Goal: Task Accomplishment & Management: Complete application form

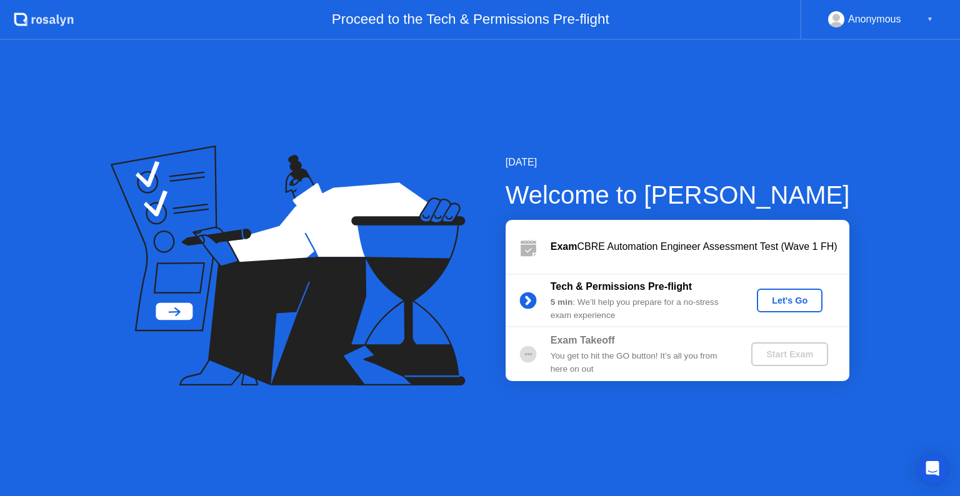
click at [785, 301] on div "Let's Go" at bounding box center [790, 301] width 56 height 10
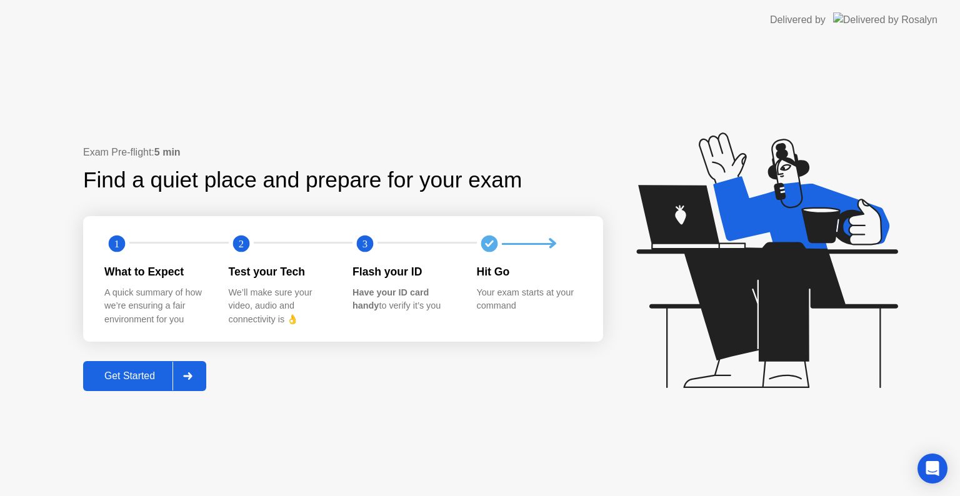
click at [136, 377] on div "Get Started" at bounding box center [130, 376] width 86 height 11
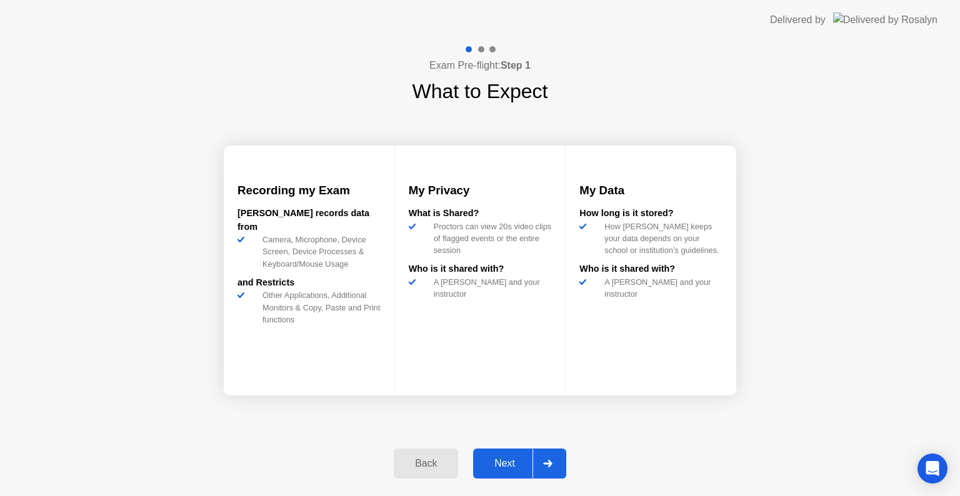
click at [515, 468] on div "Next" at bounding box center [505, 463] width 56 height 11
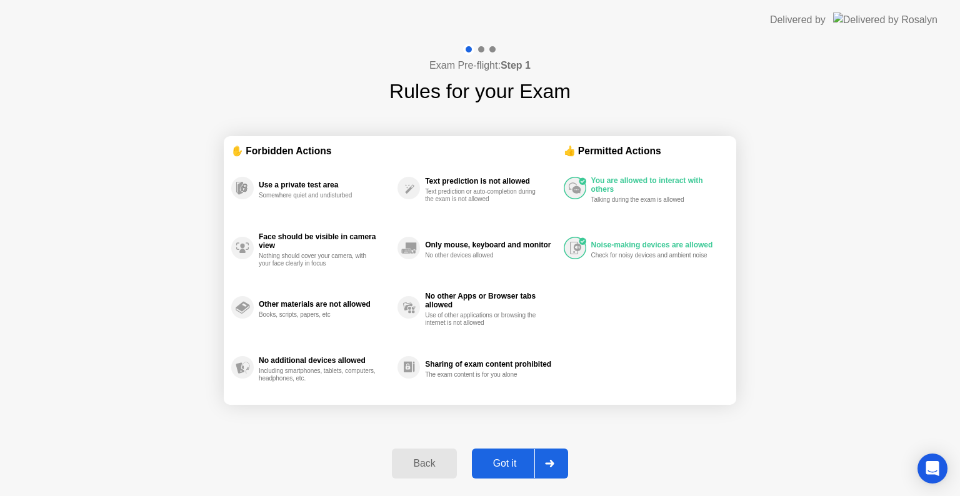
click at [519, 458] on div "Got it" at bounding box center [505, 463] width 59 height 11
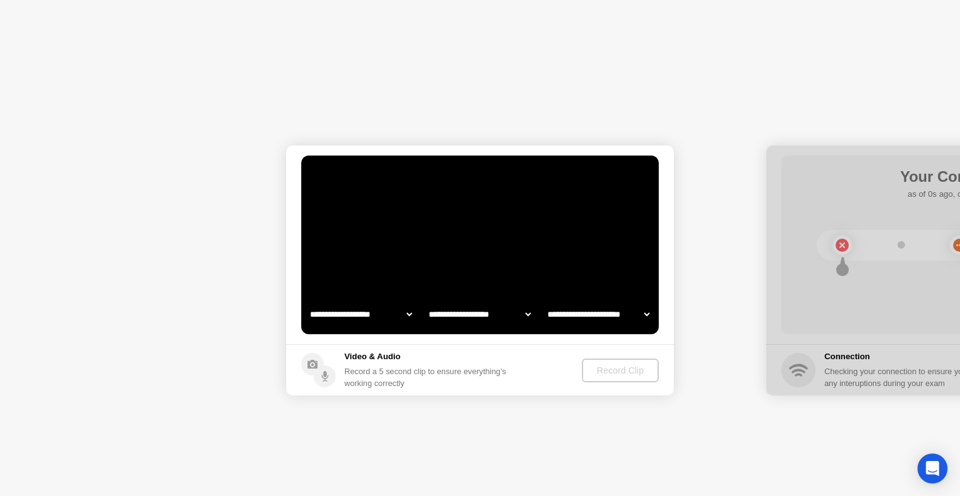
select select "**********"
select select "*******"
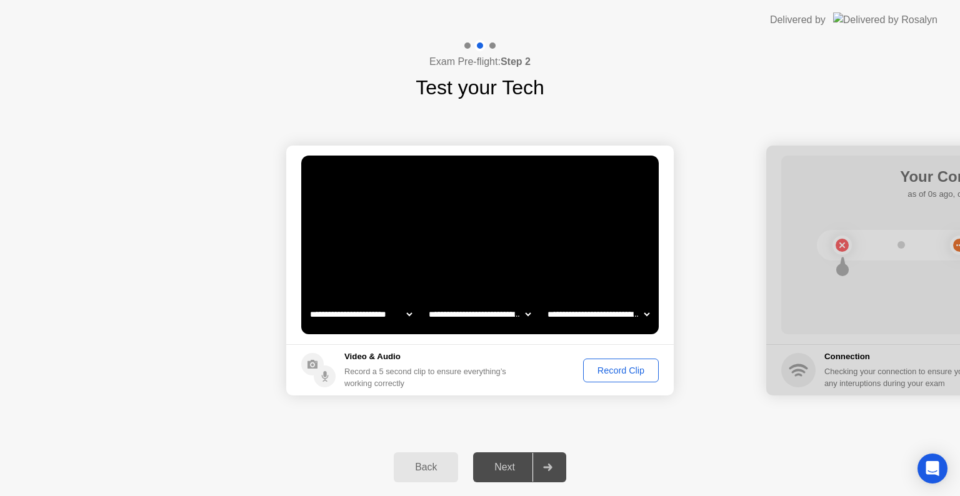
click at [602, 372] on div "Record Clip" at bounding box center [621, 371] width 67 height 10
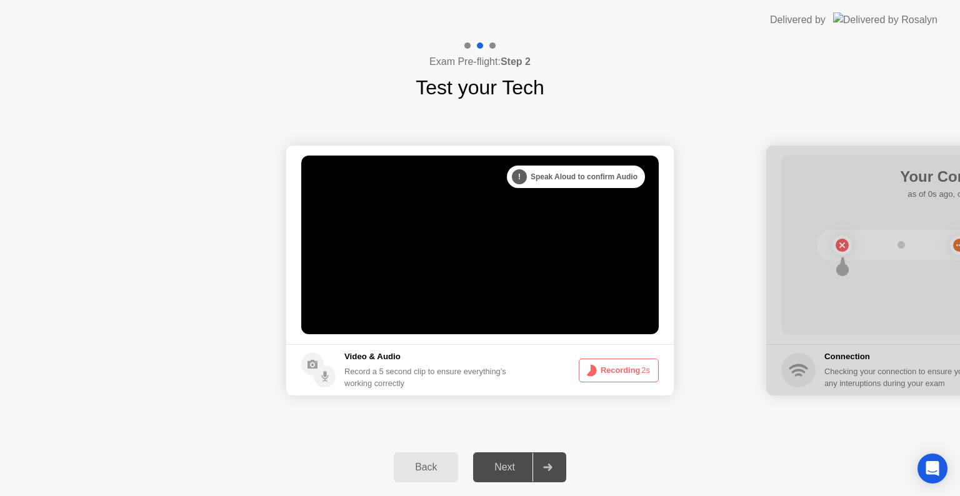
click at [602, 372] on button "Recording 2s" at bounding box center [619, 371] width 80 height 24
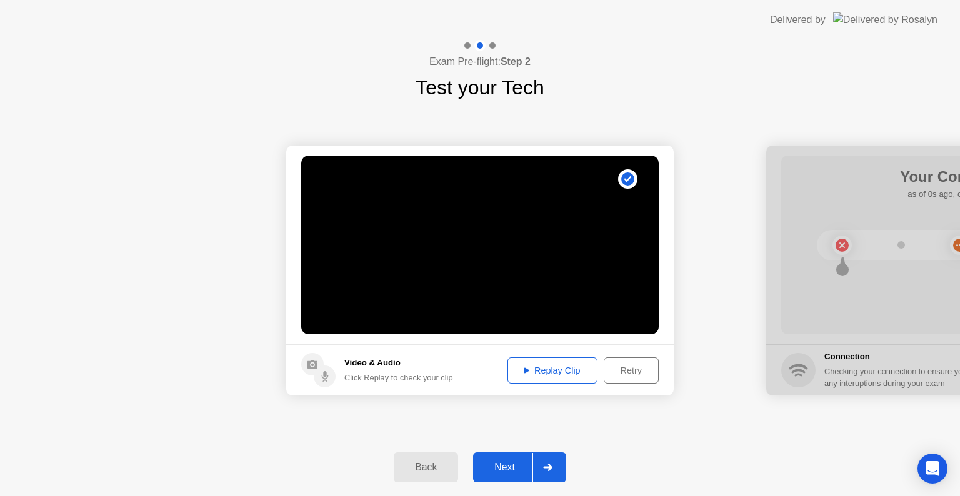
click at [540, 374] on div "Replay Clip" at bounding box center [552, 371] width 81 height 10
click at [514, 470] on div "Next" at bounding box center [505, 467] width 56 height 11
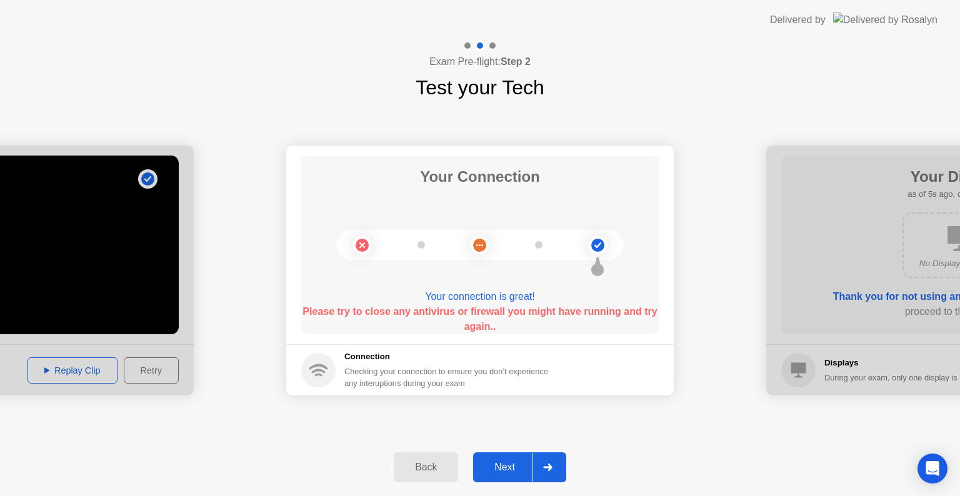
click at [786, 122] on div "**********" at bounding box center [480, 271] width 960 height 336
click at [509, 456] on button "Next" at bounding box center [519, 468] width 93 height 30
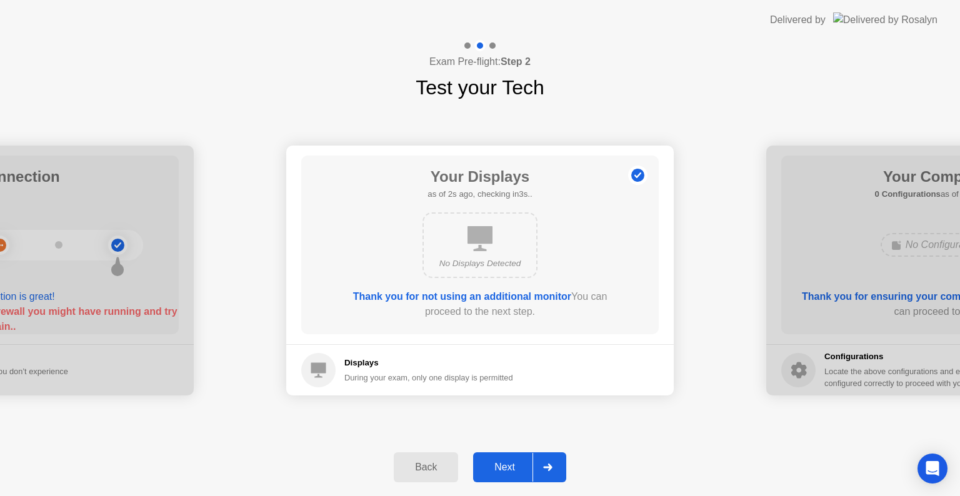
click at [523, 457] on button "Next" at bounding box center [519, 468] width 93 height 30
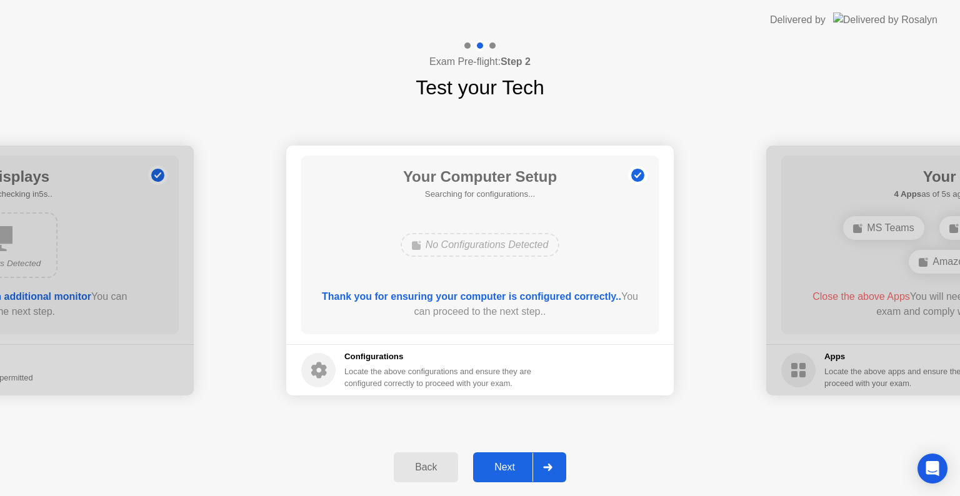
click at [515, 462] on div "Next" at bounding box center [505, 467] width 56 height 11
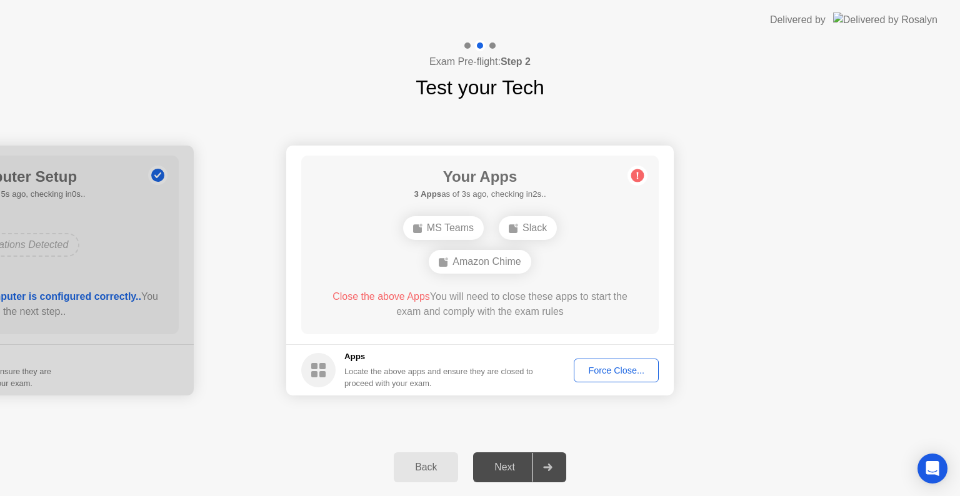
click at [608, 366] on div "Force Close..." at bounding box center [616, 371] width 76 height 10
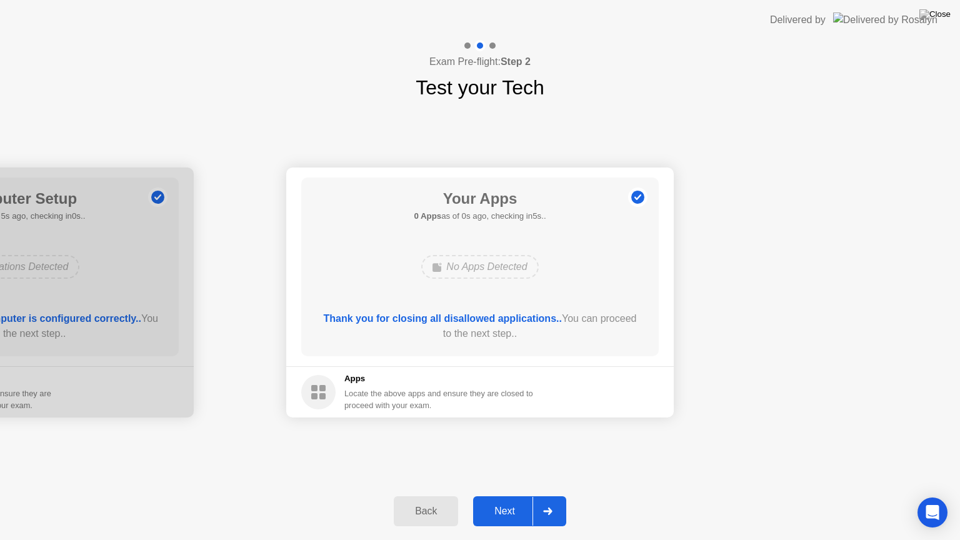
click at [612, 385] on footer "Apps Locate the above apps and ensure they are closed to proceed with your exam." at bounding box center [480, 391] width 388 height 51
click at [517, 496] on div "Next" at bounding box center [505, 511] width 56 height 11
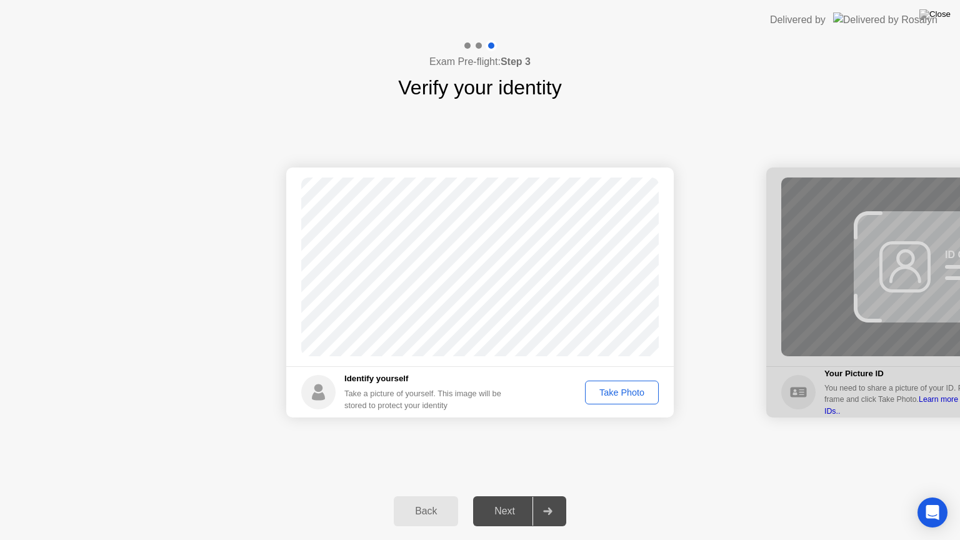
click at [618, 388] on div "Take Photo" at bounding box center [621, 393] width 65 height 10
click at [510, 496] on div "Next" at bounding box center [505, 511] width 56 height 11
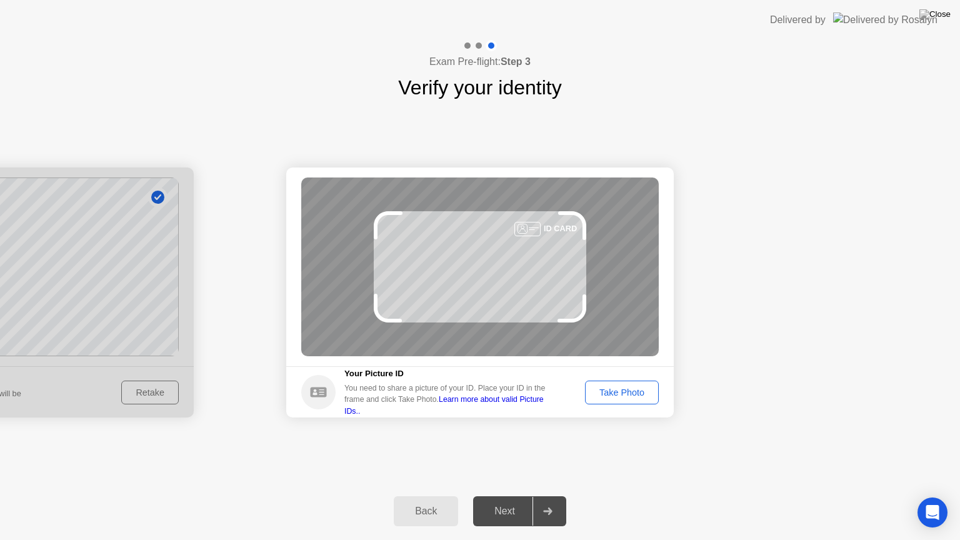
click at [499, 403] on link "Learn more about valid Picture IDs.." at bounding box center [443, 405] width 199 height 20
click at [610, 396] on div "Take Photo" at bounding box center [621, 393] width 65 height 10
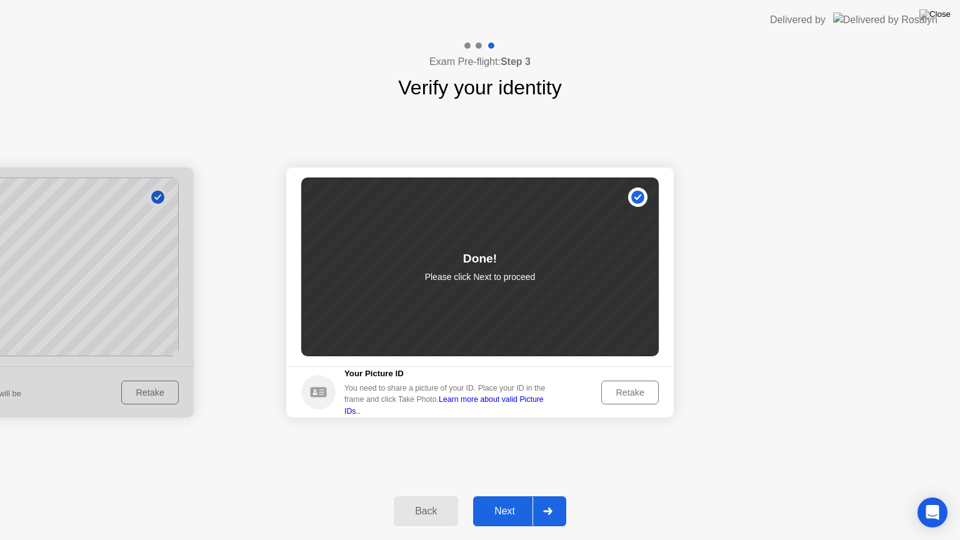
click at [508, 496] on div "Next" at bounding box center [505, 511] width 56 height 11
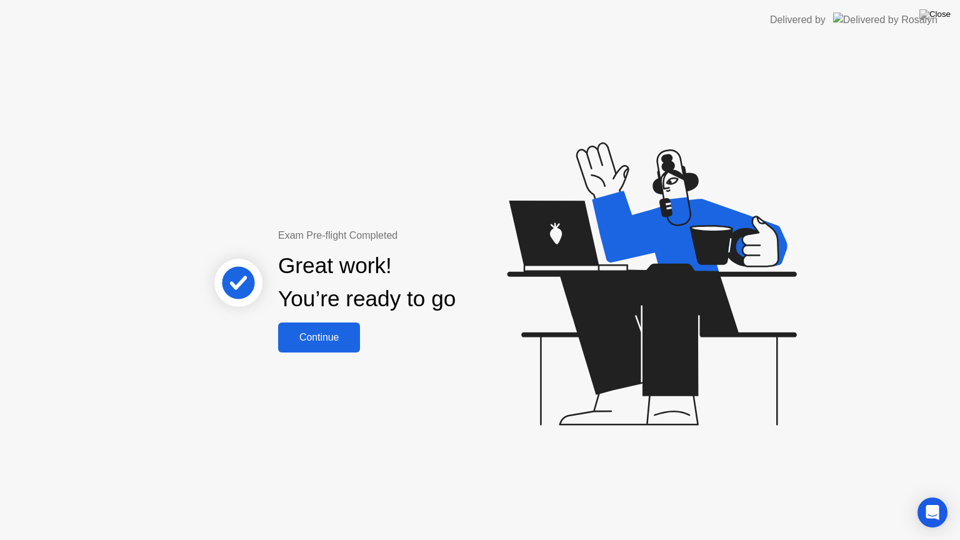
click at [335, 338] on div "Continue" at bounding box center [319, 337] width 74 height 11
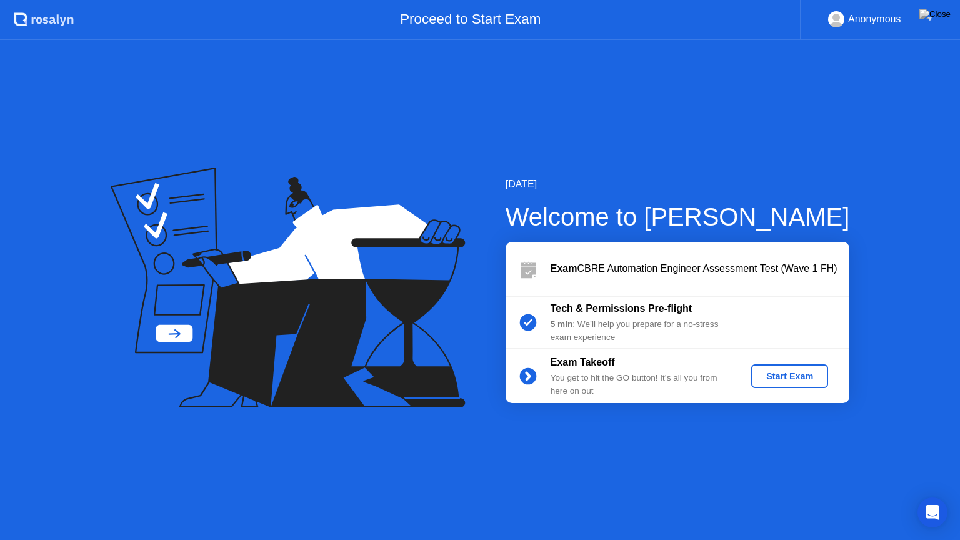
click at [798, 372] on div "Start Exam" at bounding box center [789, 376] width 67 height 10
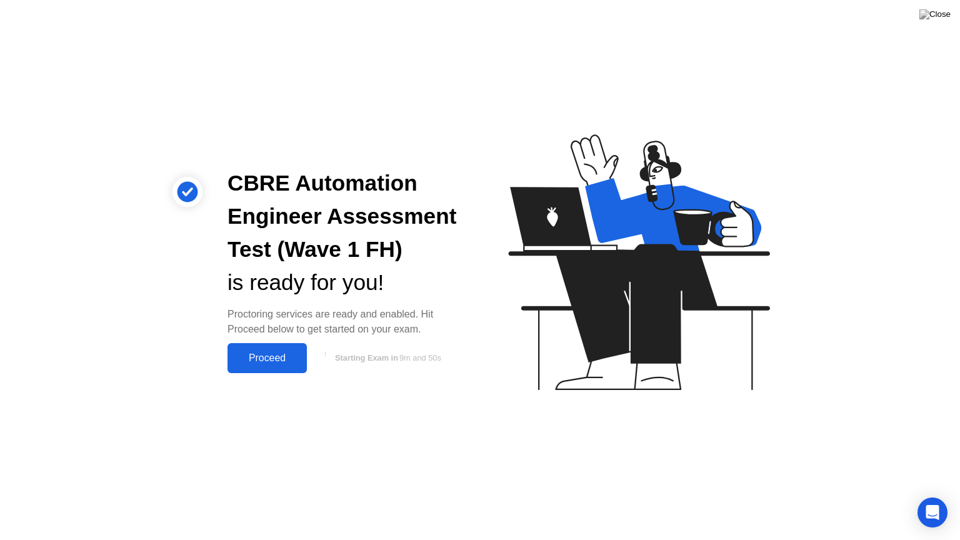
click at [258, 353] on div "Proceed" at bounding box center [267, 358] width 72 height 11
